Goal: Transaction & Acquisition: Subscribe to service/newsletter

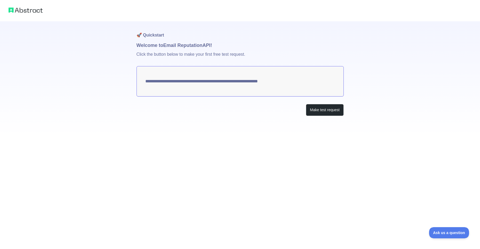
click at [297, 82] on textarea "**********" at bounding box center [240, 81] width 207 height 30
click at [319, 108] on button "Make test request" at bounding box center [325, 110] width 38 height 12
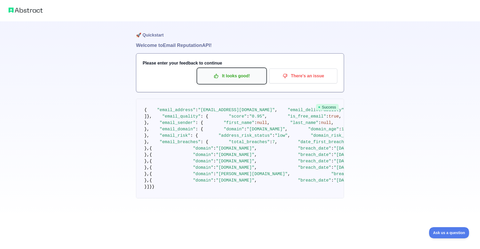
click at [241, 77] on p "It looks good!" at bounding box center [232, 76] width 60 height 9
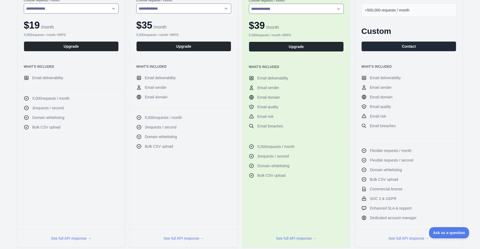
scroll to position [128, 0]
